Goal: Task Accomplishment & Management: Complete application form

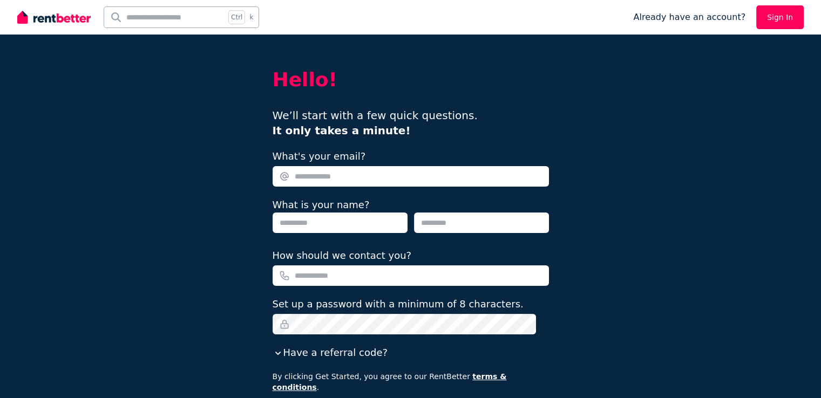
click at [356, 178] on input "What's your email?" at bounding box center [411, 176] width 276 height 21
type input "*"
type input "**********"
click at [343, 222] on input "text" at bounding box center [340, 223] width 135 height 21
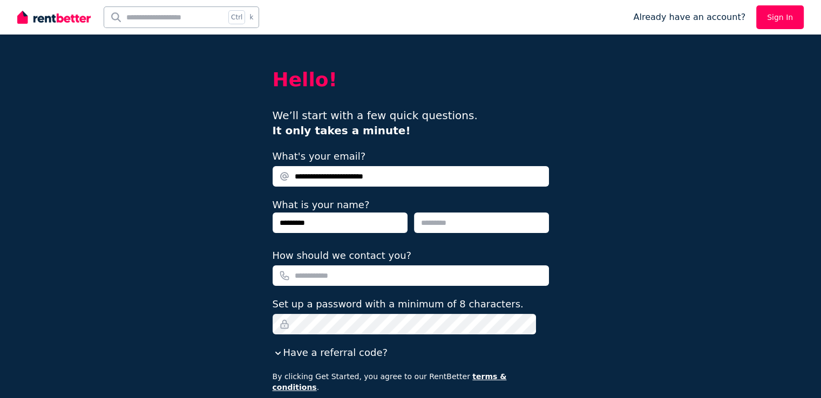
type input "********"
type input "**"
click at [350, 280] on input "How should we contact you?" at bounding box center [411, 275] width 276 height 21
type input "**********"
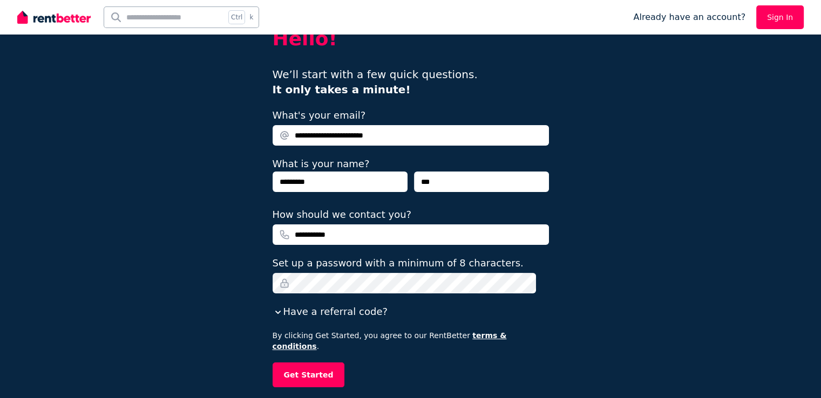
scroll to position [86, 0]
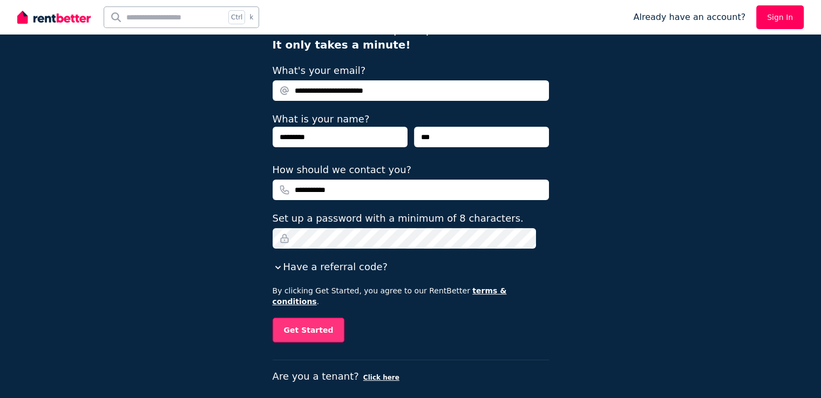
click at [310, 322] on button "Get Started" at bounding box center [309, 330] width 72 height 25
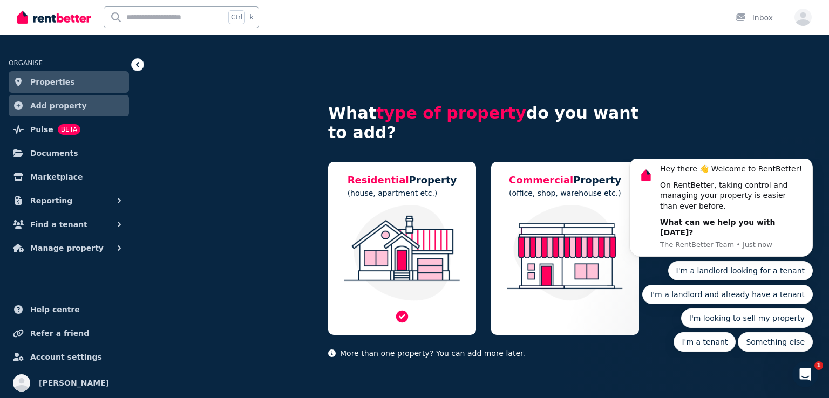
click at [412, 221] on img at bounding box center [402, 253] width 126 height 96
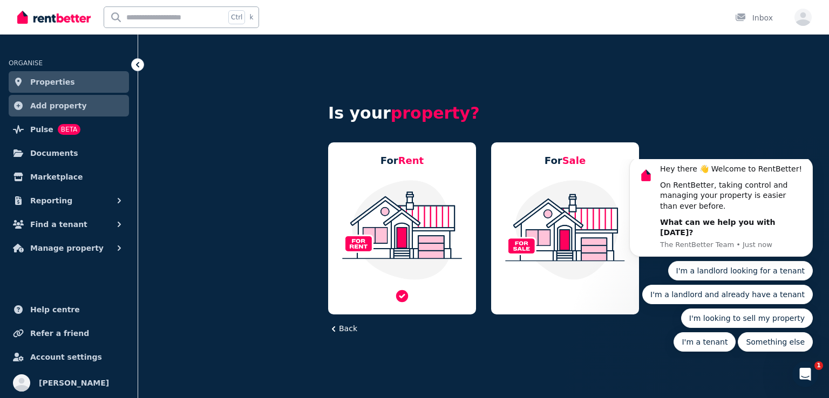
click at [385, 223] on img at bounding box center [402, 229] width 126 height 101
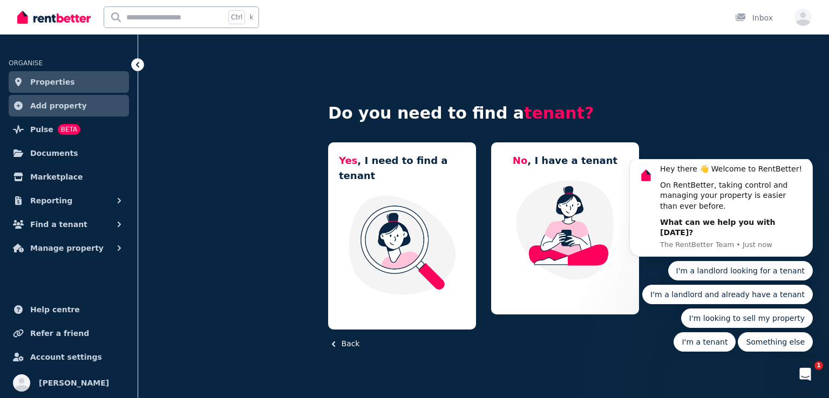
click at [385, 223] on img at bounding box center [402, 244] width 126 height 101
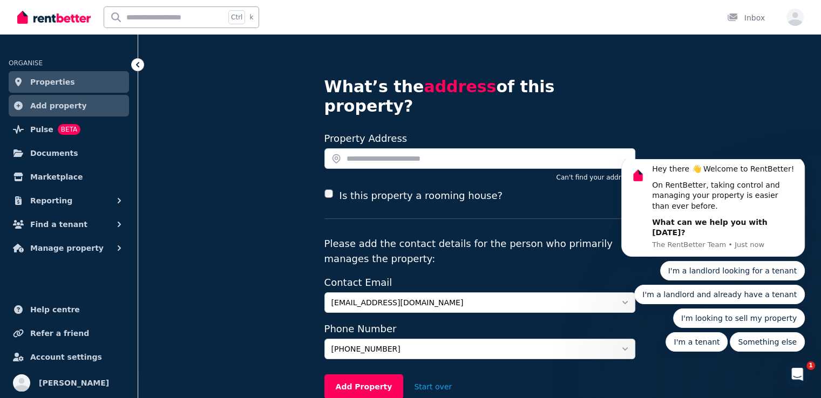
scroll to position [68, 0]
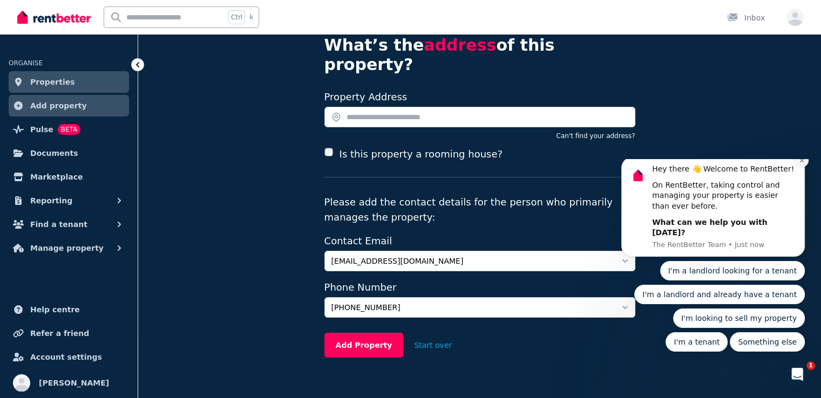
click at [798, 167] on button "Dismiss notification" at bounding box center [801, 160] width 14 height 14
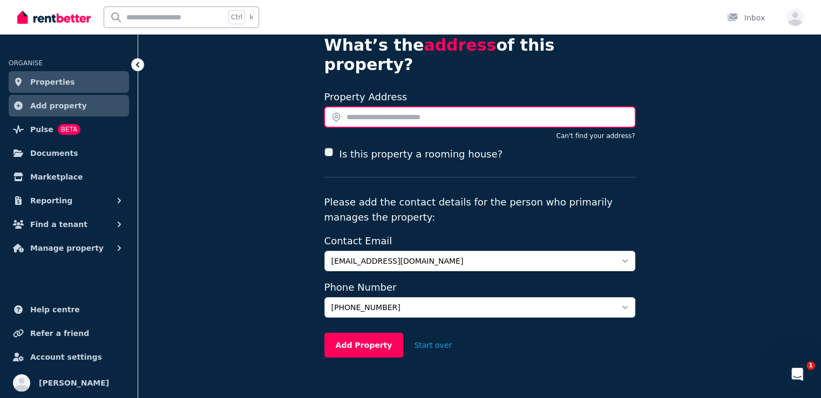
click at [412, 107] on input "text" at bounding box center [479, 117] width 311 height 21
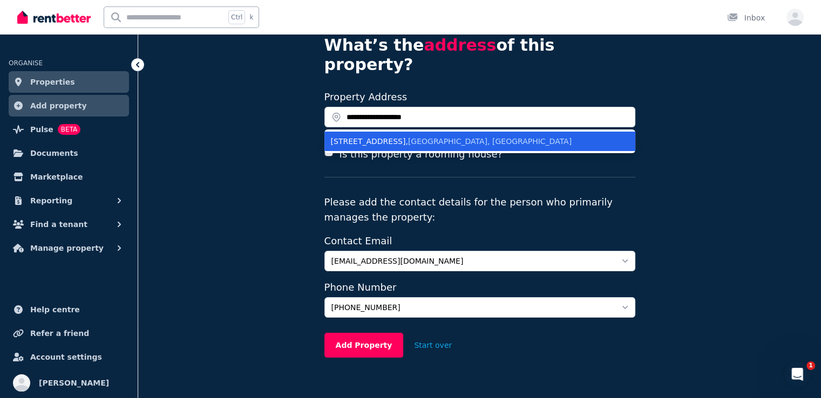
click at [507, 136] on div "21 Pembroke St , Blacktown NSW, Australia" at bounding box center [473, 141] width 285 height 11
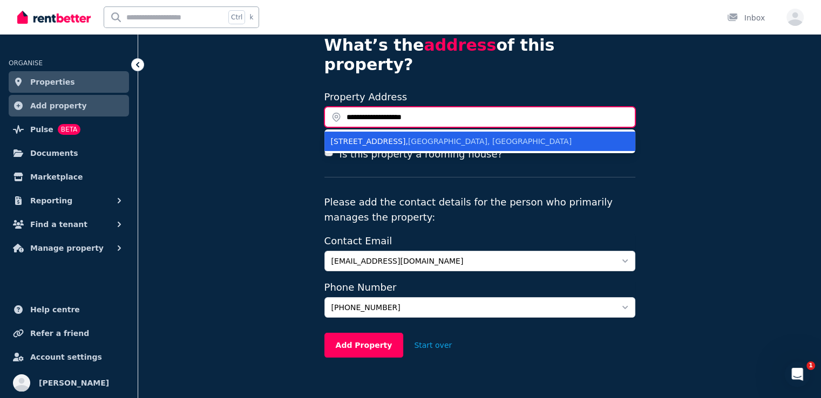
type input "**********"
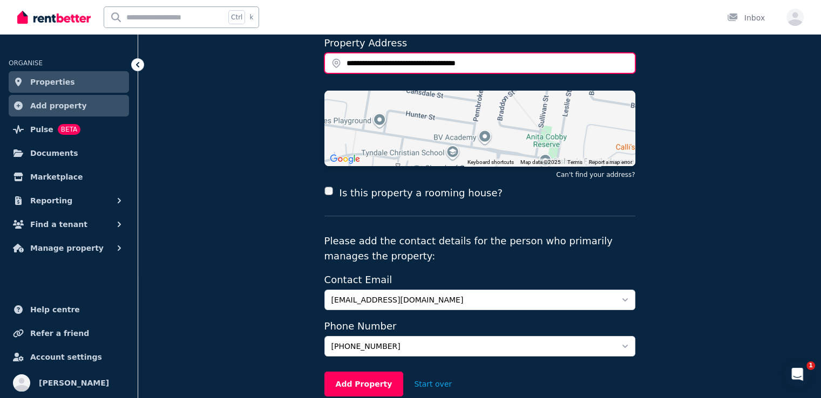
scroll to position [161, 0]
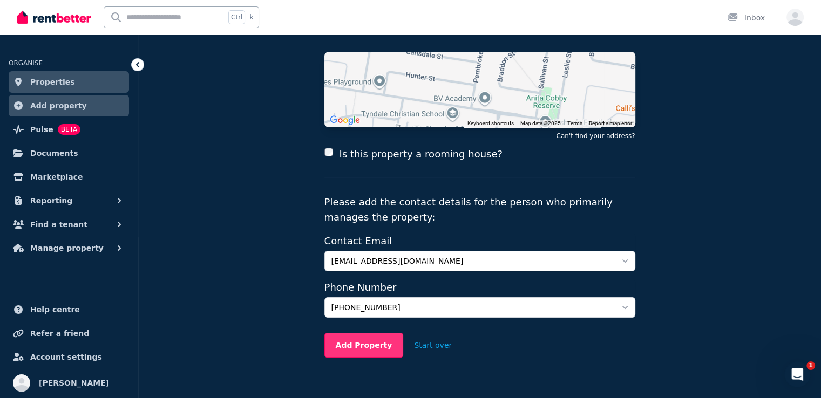
click at [373, 333] on button "Add Property" at bounding box center [363, 345] width 79 height 25
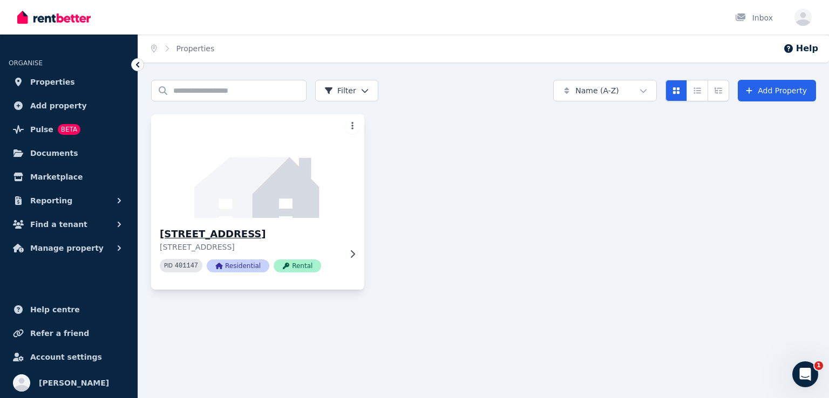
click at [226, 158] on img at bounding box center [257, 166] width 223 height 109
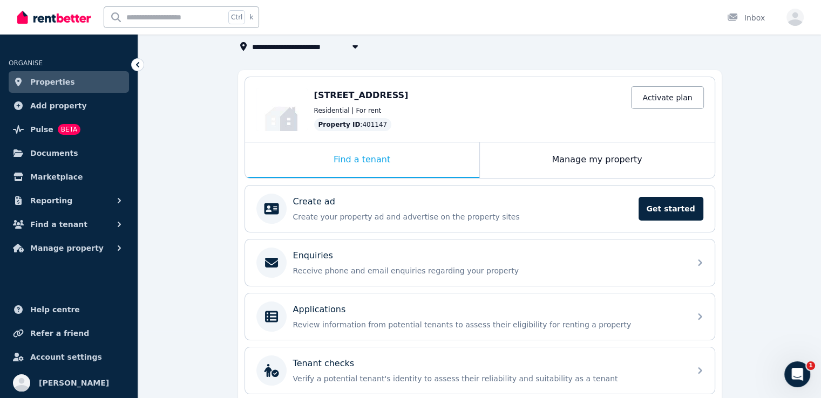
scroll to position [108, 0]
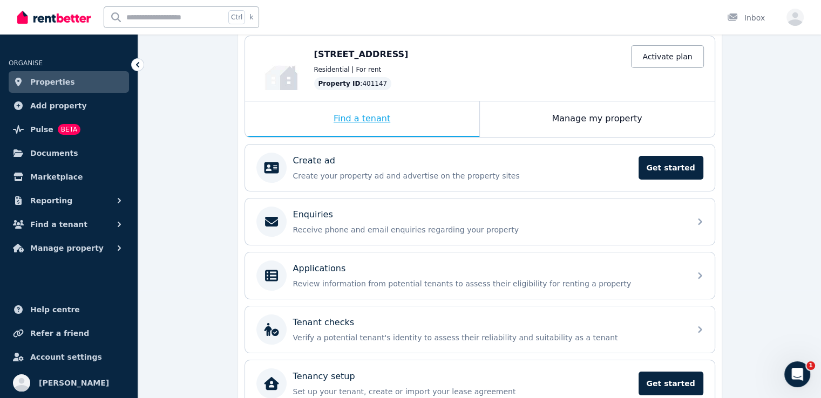
click at [376, 124] on div "Find a tenant" at bounding box center [362, 119] width 234 height 36
click at [378, 119] on div "Find a tenant" at bounding box center [362, 119] width 234 height 36
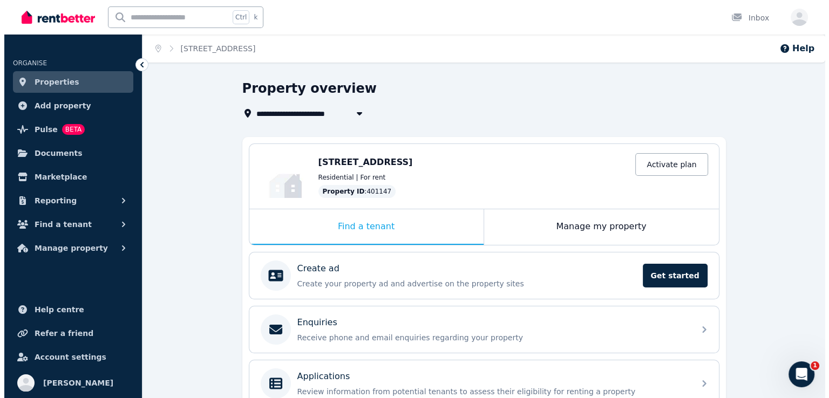
scroll to position [0, 0]
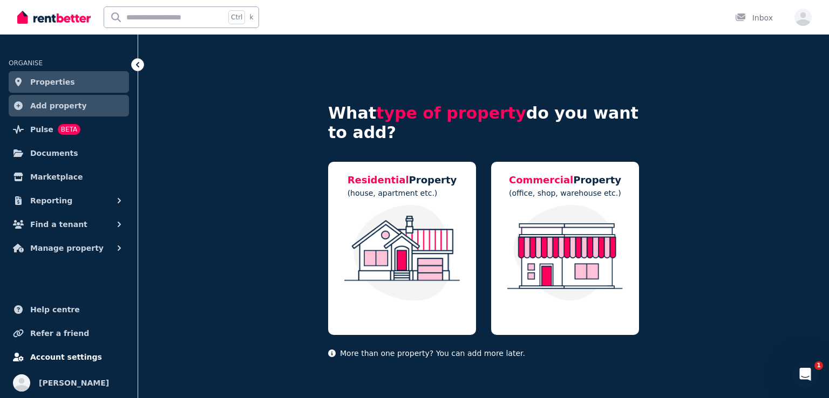
click at [67, 359] on span "Account settings" at bounding box center [66, 357] width 72 height 13
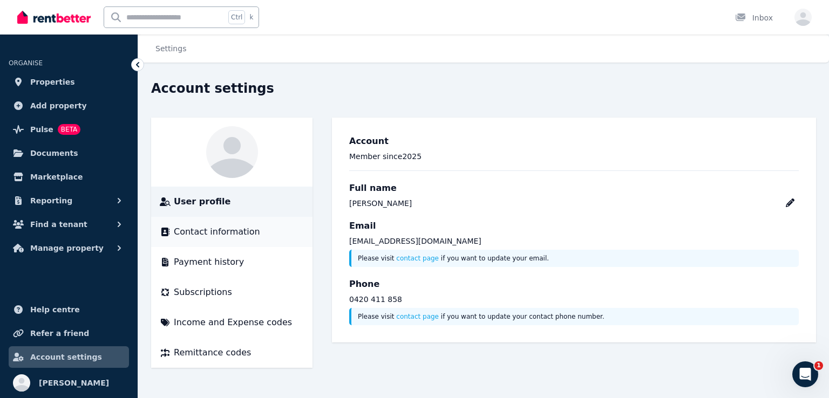
click at [260, 236] on div "Contact information" at bounding box center [232, 232] width 144 height 13
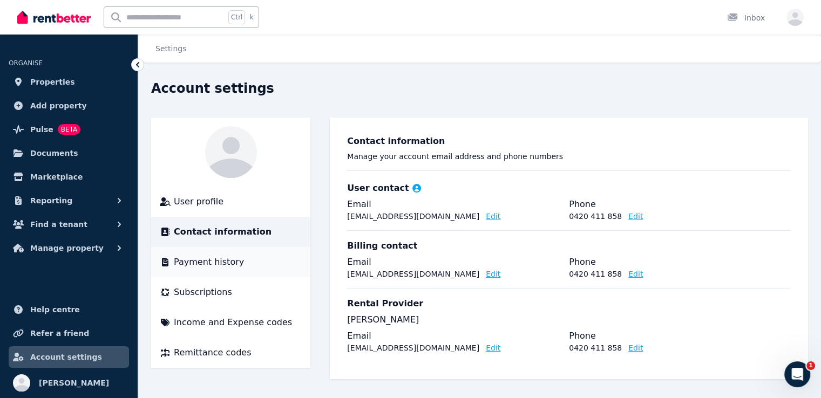
click at [253, 264] on div "Payment history" at bounding box center [231, 262] width 142 height 13
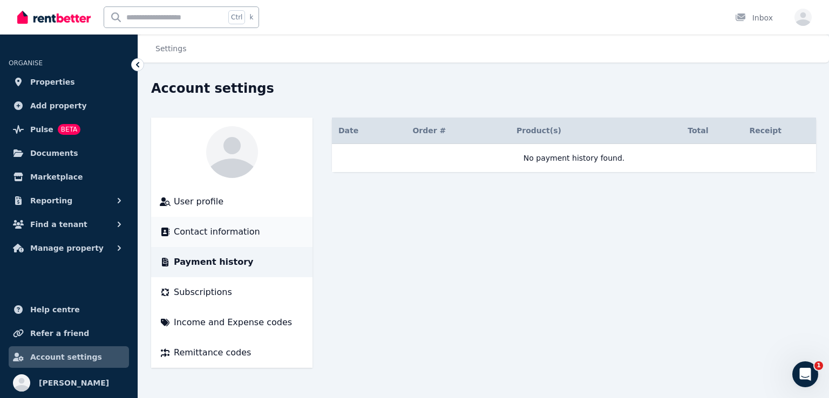
click at [226, 232] on span "Contact information" at bounding box center [217, 232] width 86 height 13
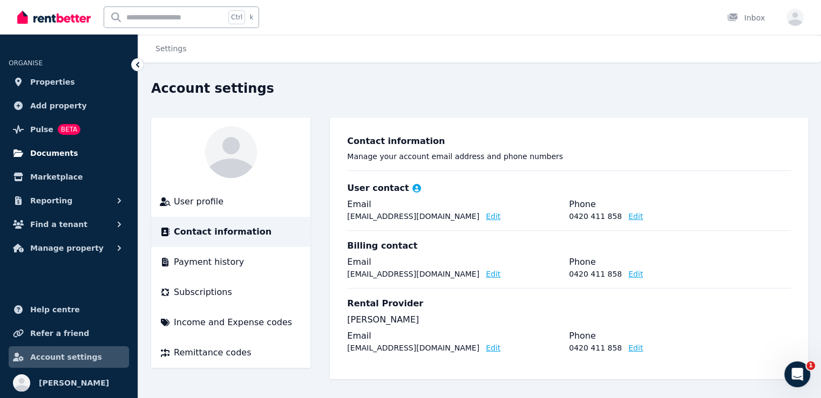
click at [61, 154] on span "Documents" at bounding box center [54, 153] width 48 height 13
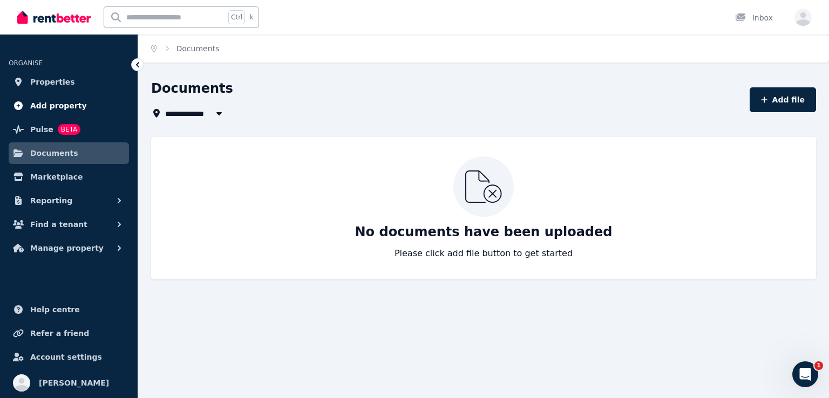
click at [69, 104] on span "Add property" at bounding box center [58, 105] width 57 height 13
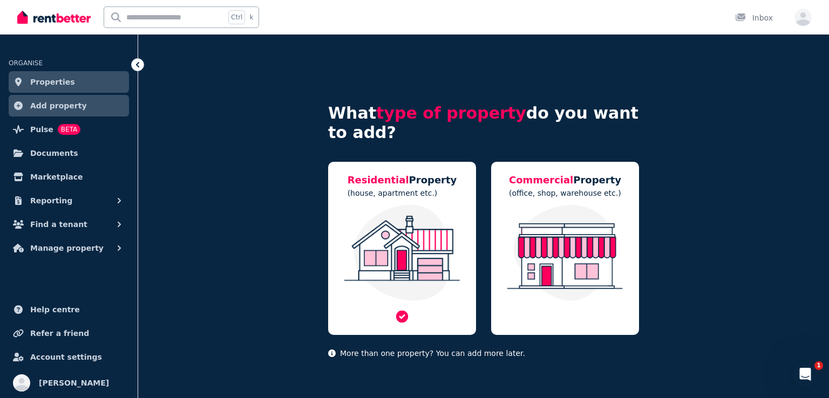
click at [376, 229] on img at bounding box center [402, 253] width 126 height 96
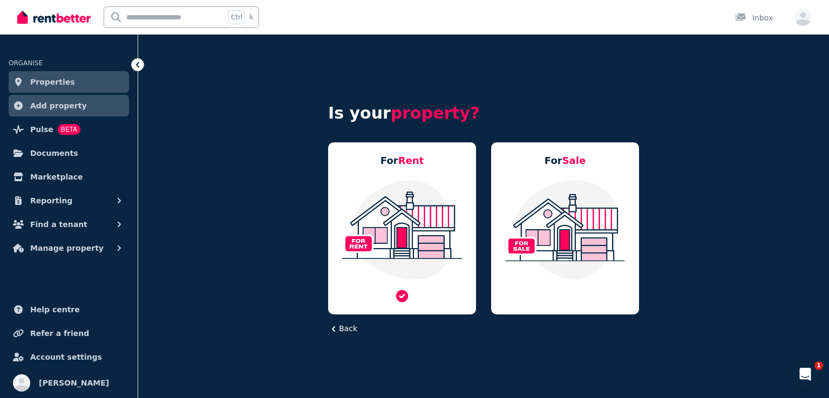
click at [425, 241] on img at bounding box center [402, 229] width 126 height 101
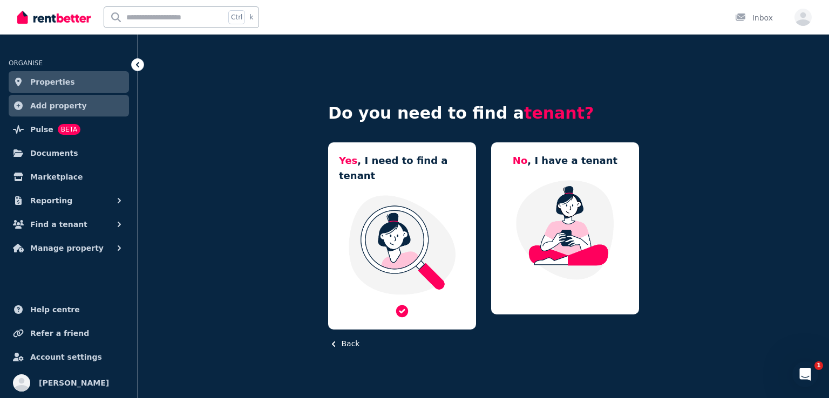
click at [396, 242] on img at bounding box center [402, 244] width 126 height 101
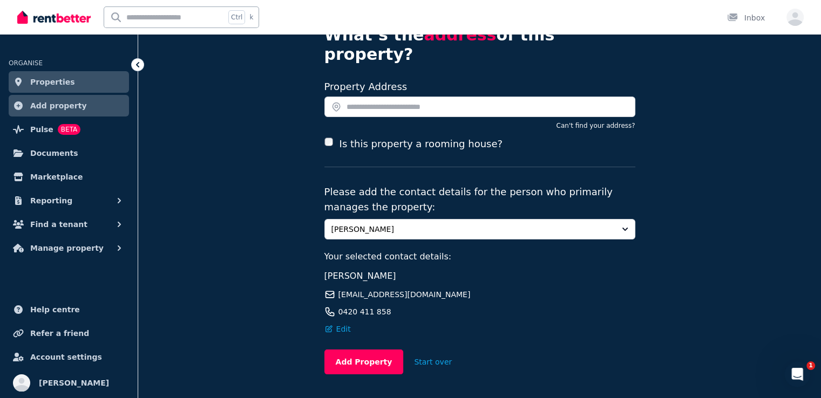
scroll to position [95, 0]
